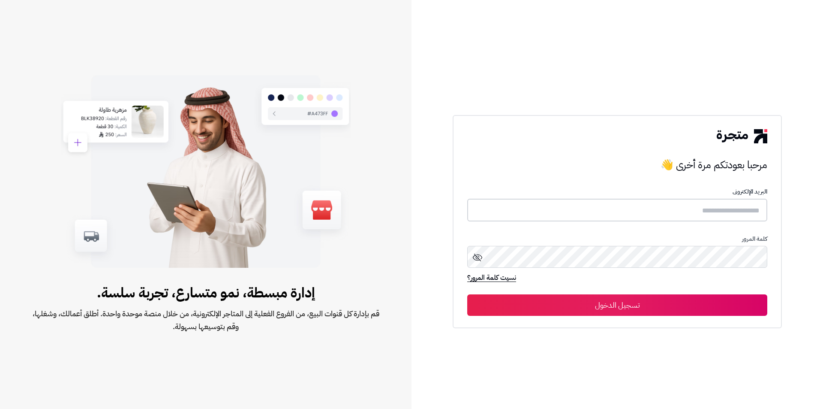
type input "**********"
click at [639, 310] on button "تسجيل الدخول" at bounding box center [617, 304] width 300 height 21
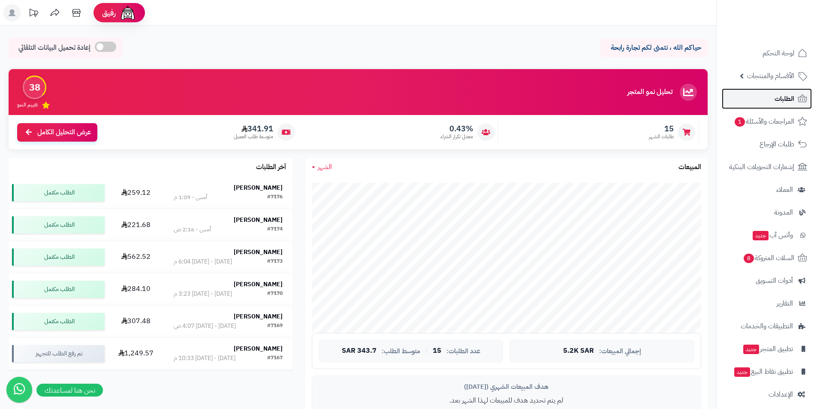
click at [772, 97] on link "الطلبات" at bounding box center [767, 98] width 90 height 21
